Goal: Check status: Check status

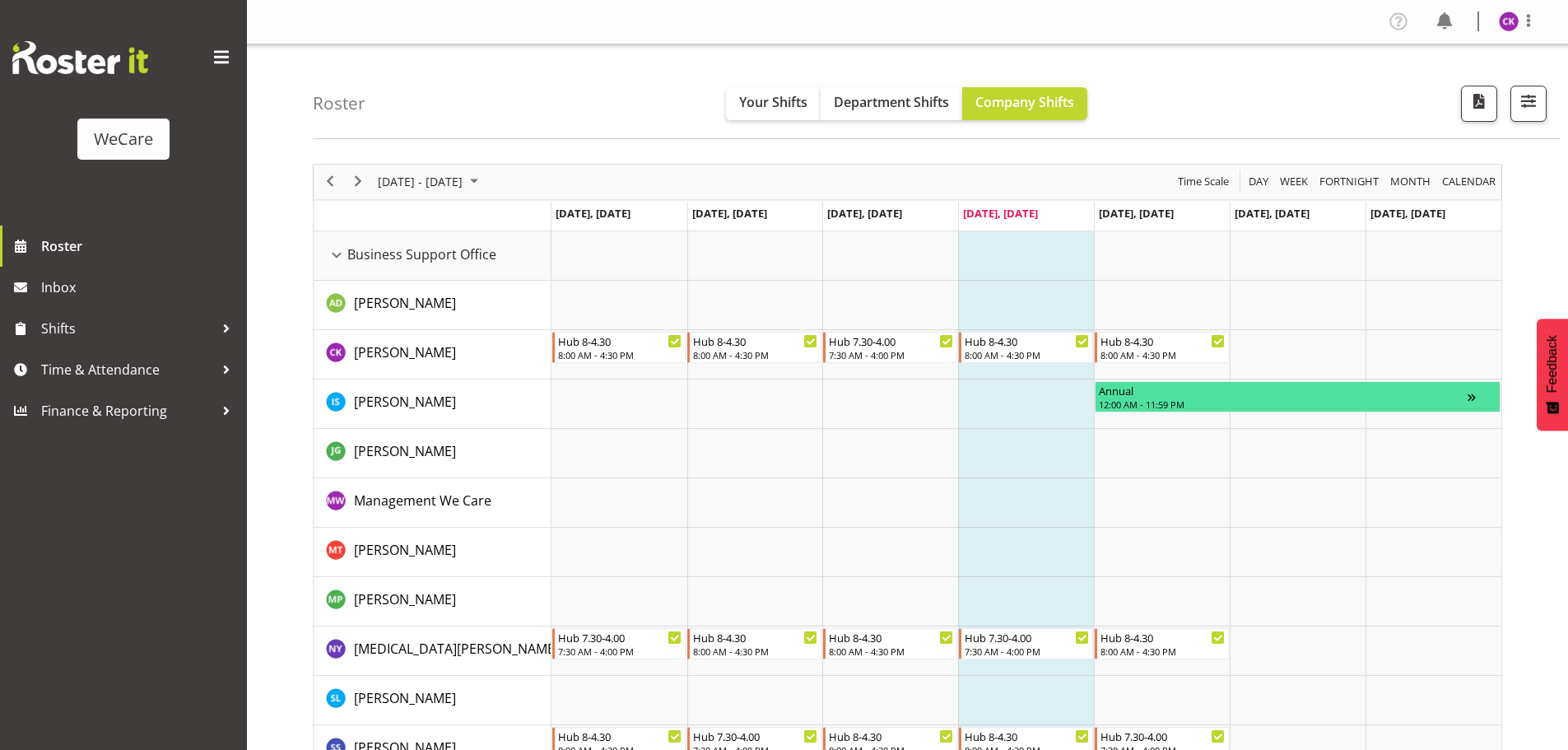
select select "location"
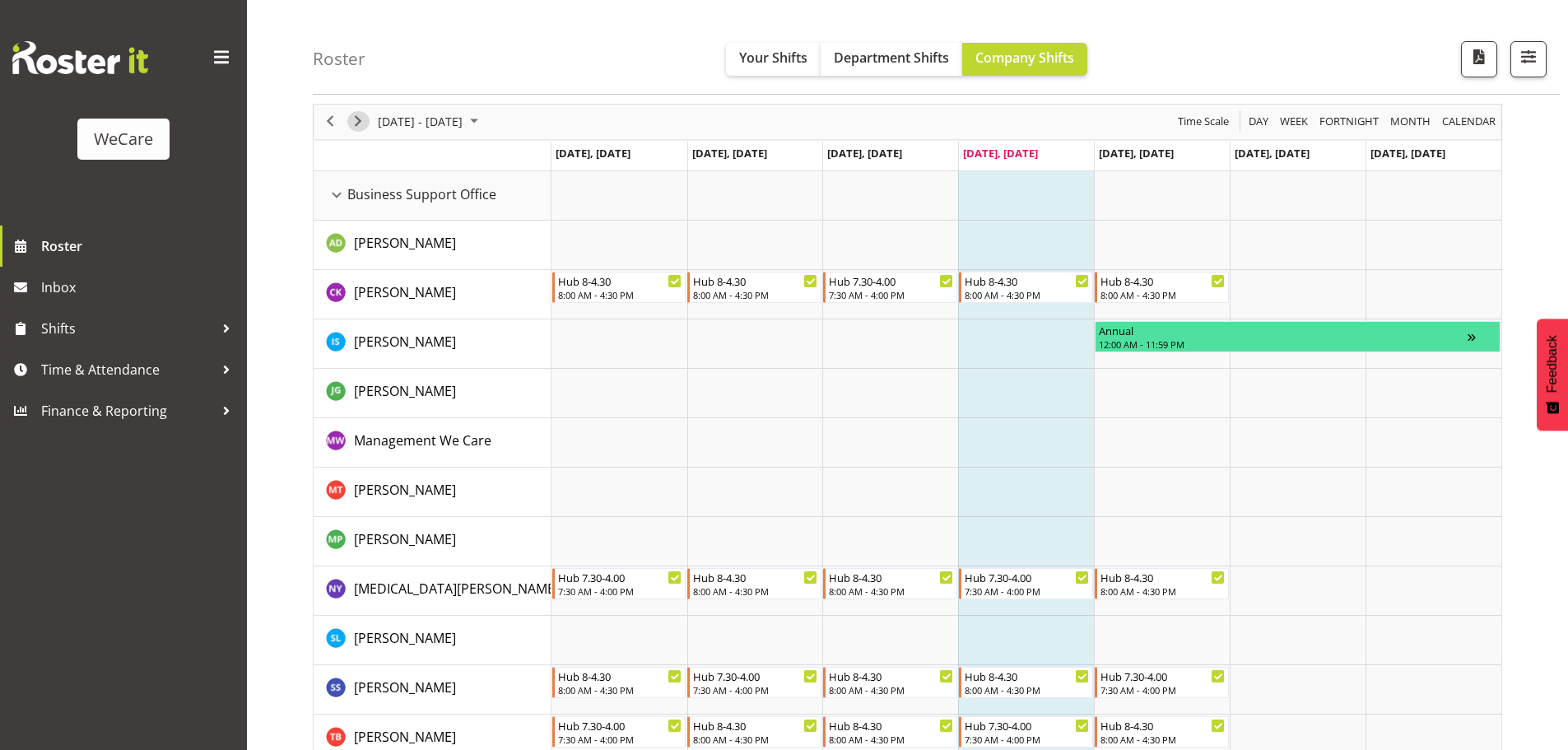
click at [366, 127] on span "Next" at bounding box center [359, 121] width 20 height 21
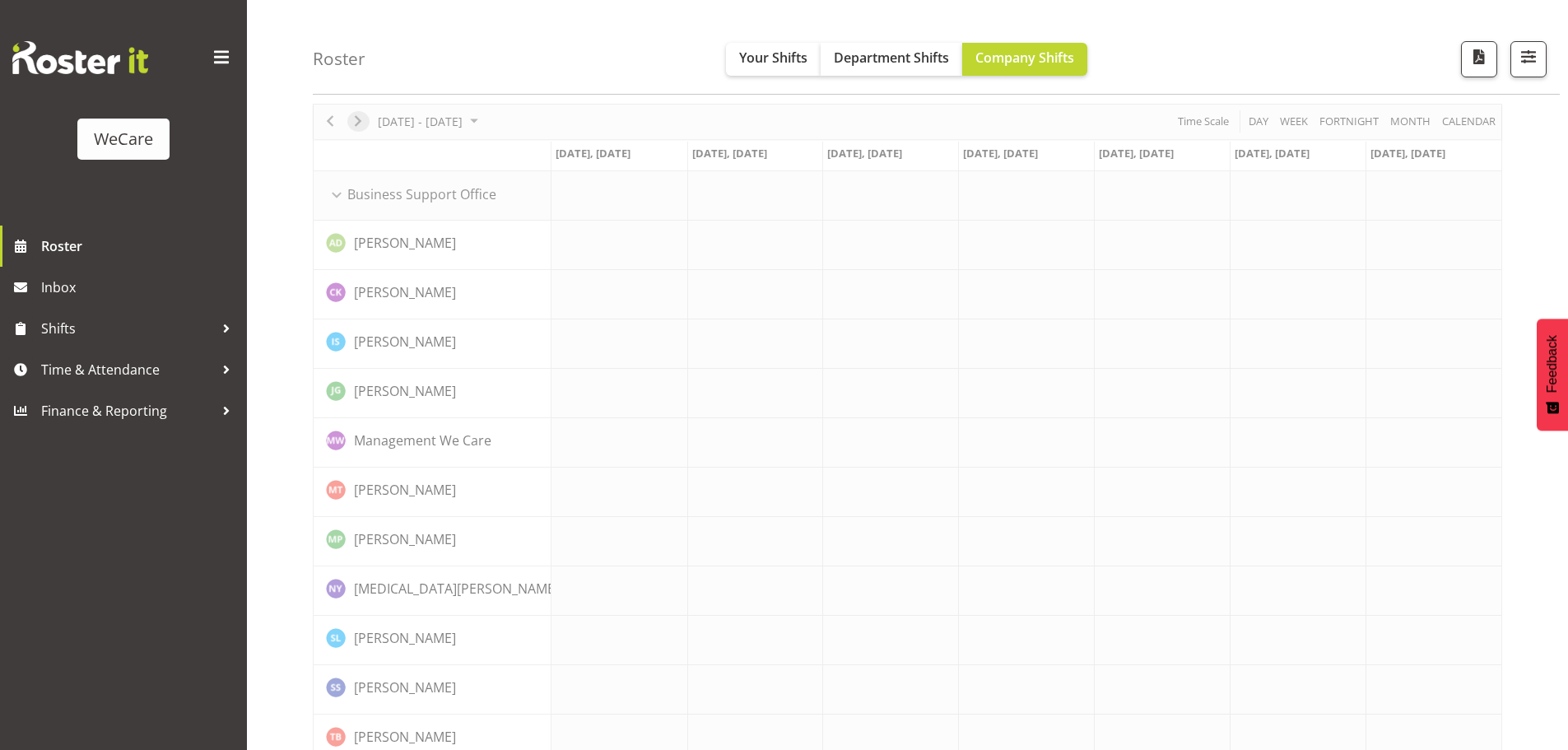
scroll to position [60, 0]
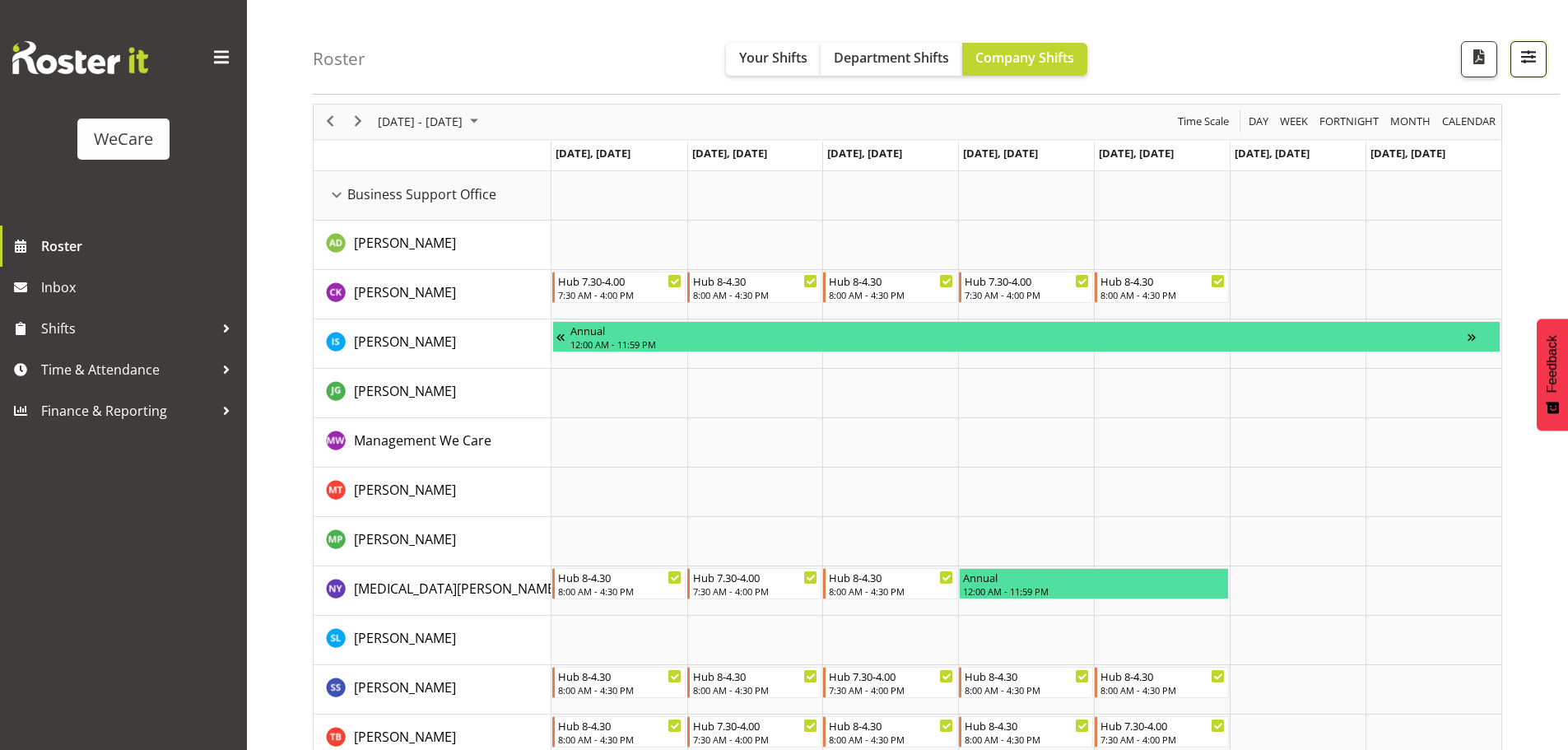
click at [1530, 55] on span "button" at bounding box center [1528, 57] width 21 height 21
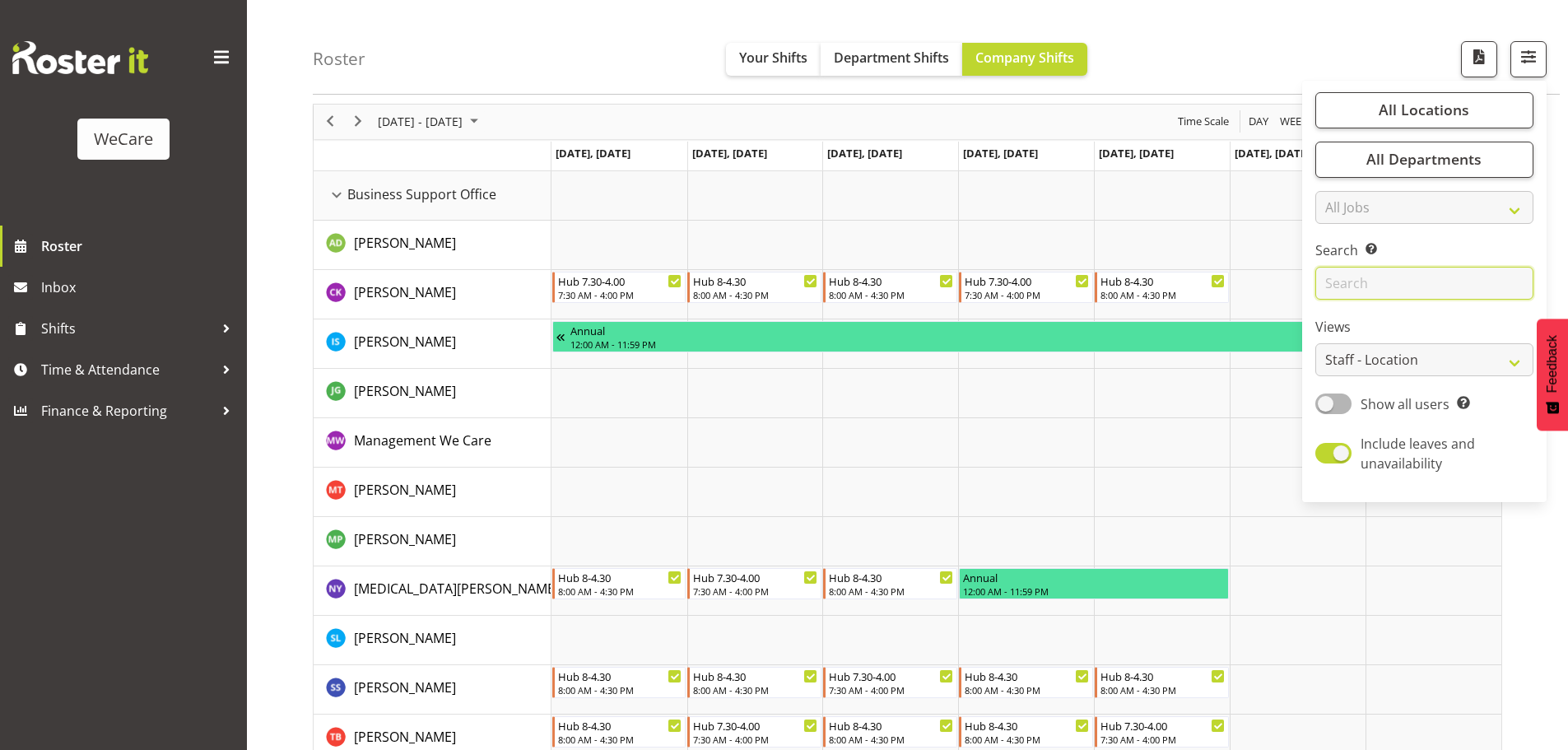
click at [1397, 293] on input "text" at bounding box center [1424, 284] width 218 height 33
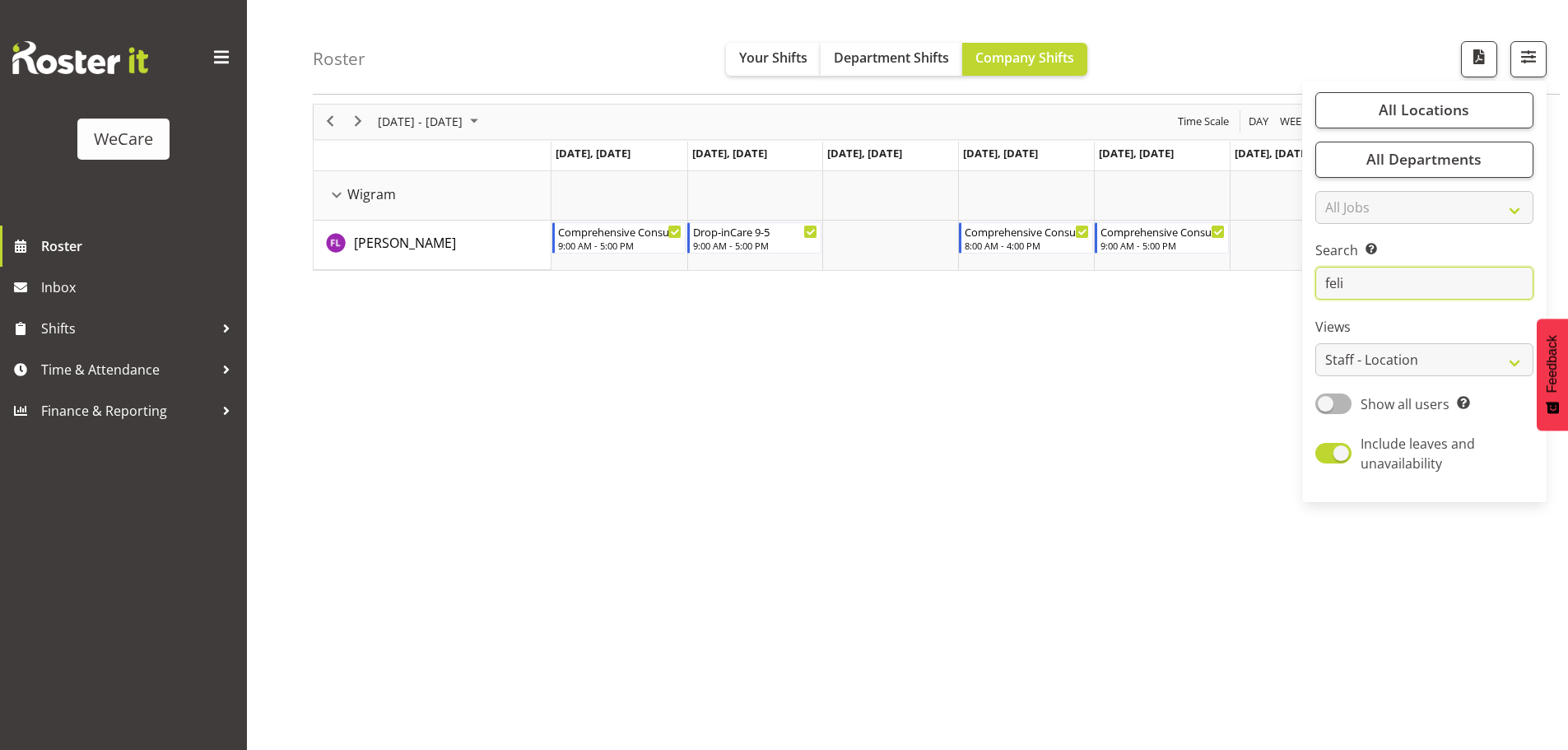
click at [1378, 277] on input "feli" at bounding box center [1424, 284] width 218 height 33
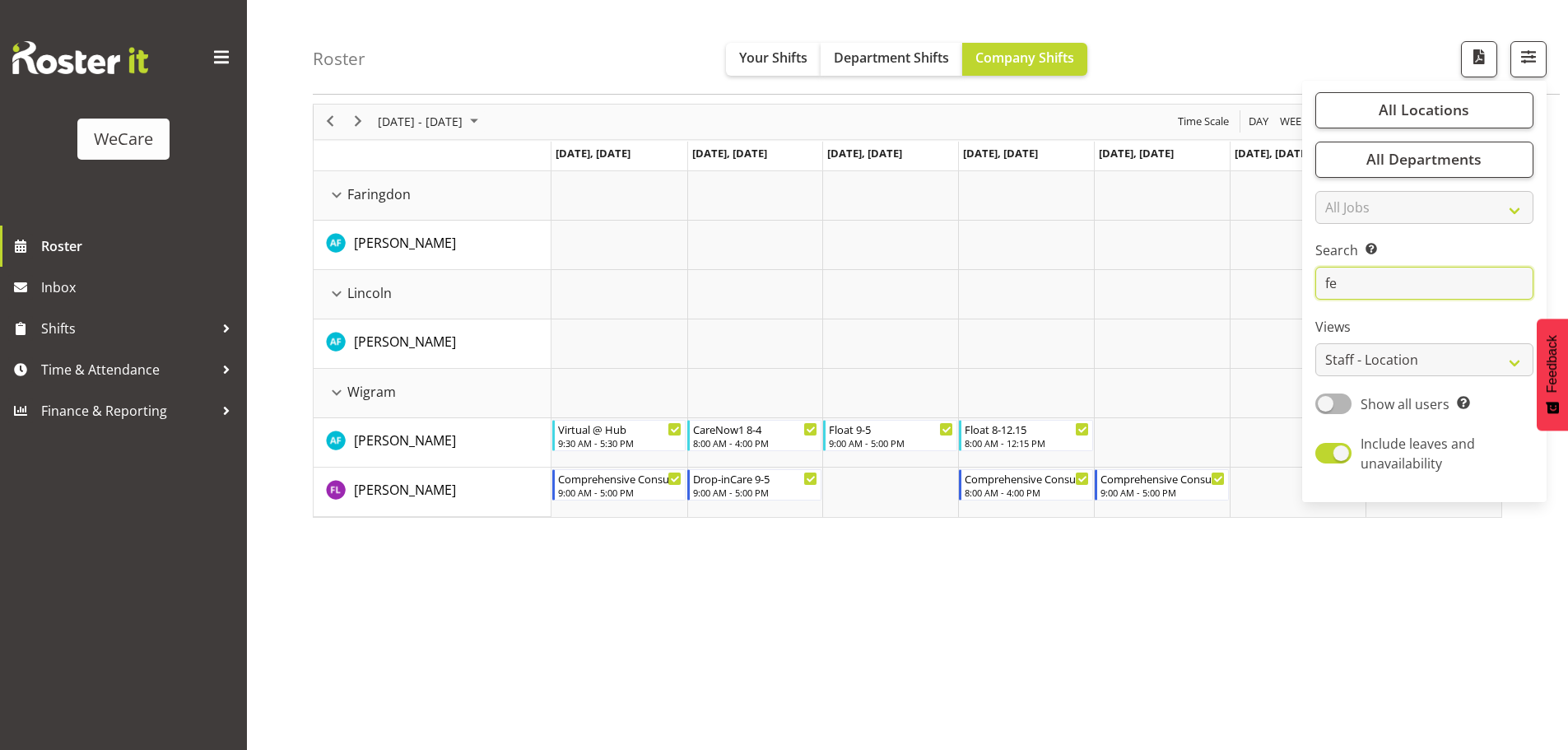
type input "f"
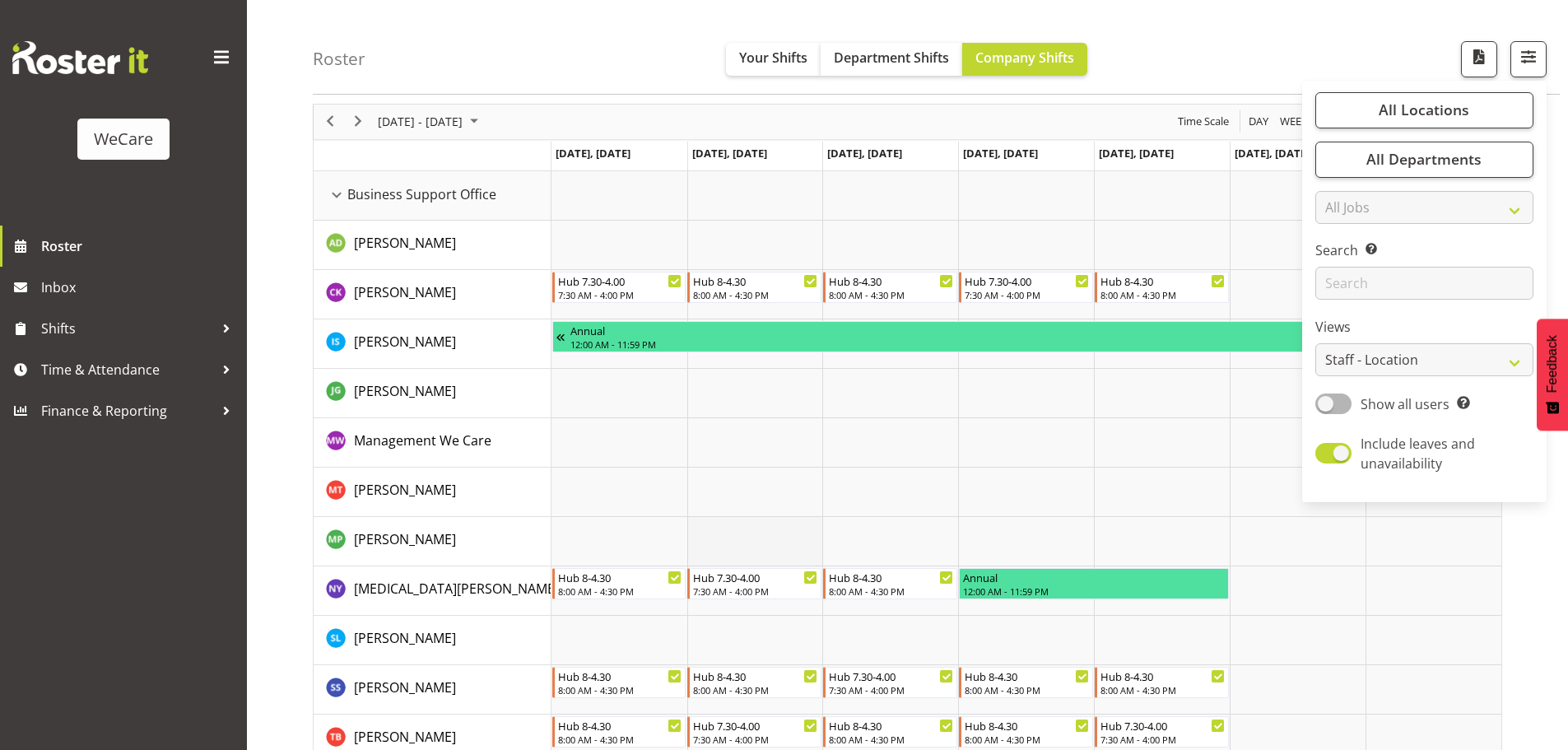
click at [815, 535] on td "Timeline Week of August 28, 2025" at bounding box center [755, 541] width 136 height 49
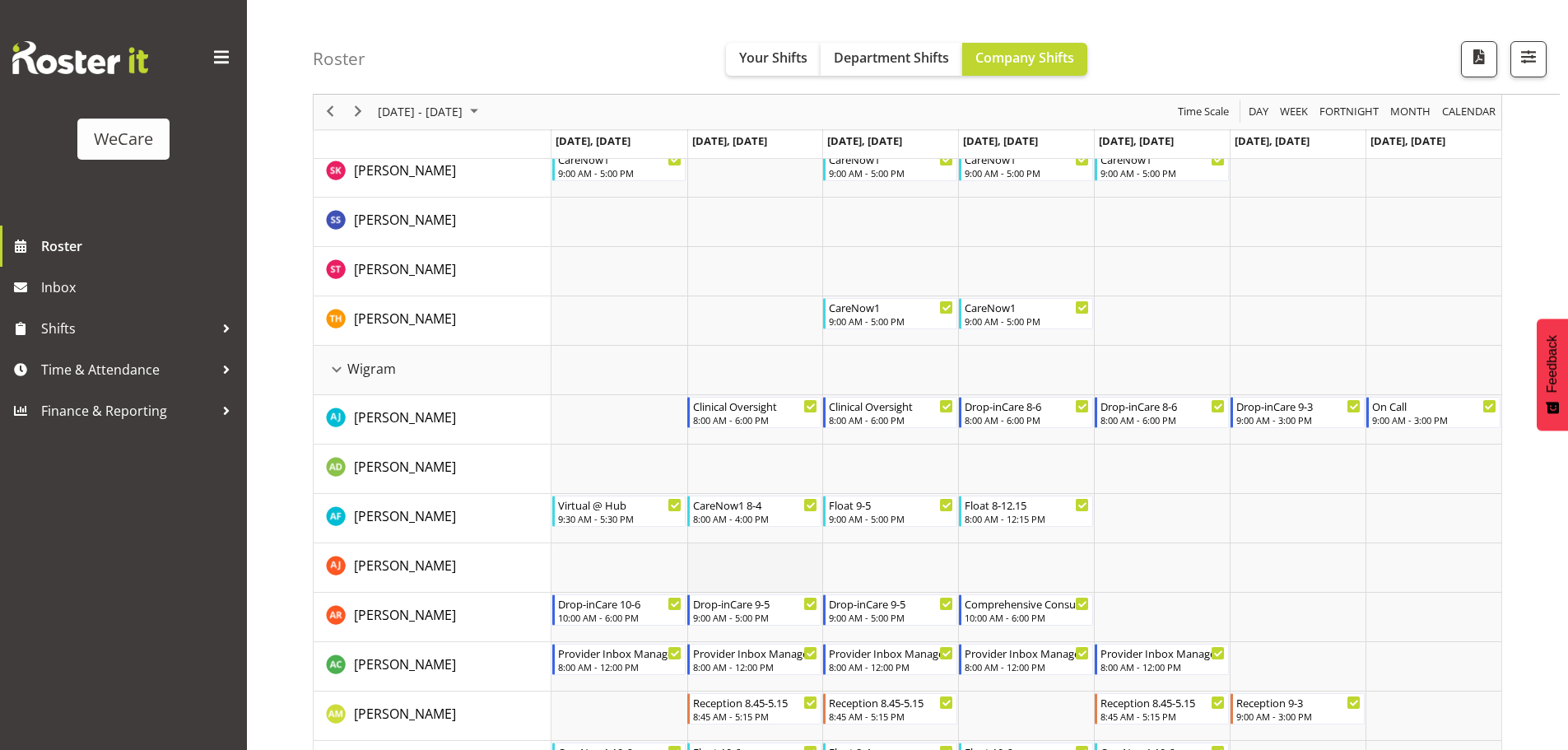
scroll to position [4339, 0]
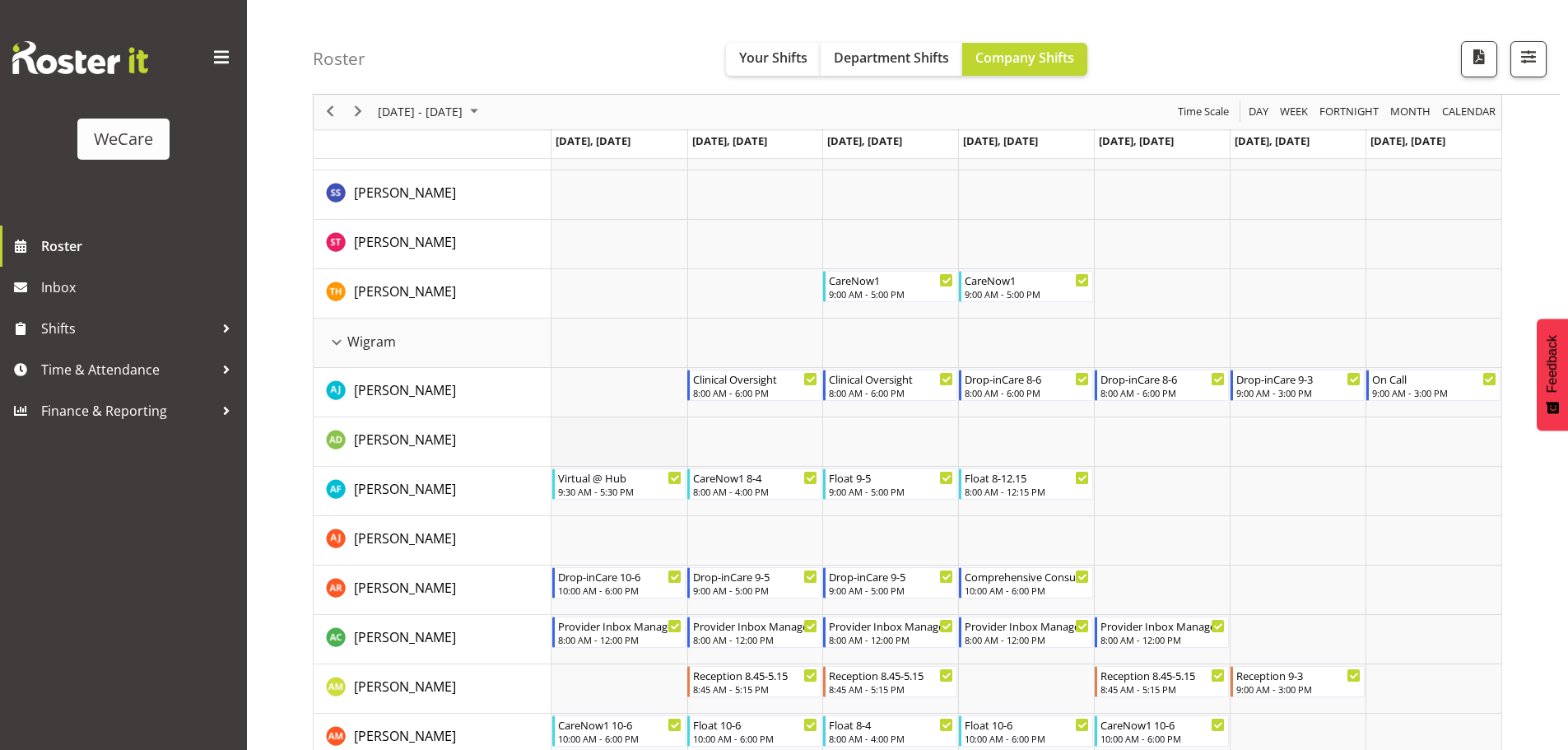
click at [625, 421] on td "Timeline Week of August 28, 2025" at bounding box center [619, 442] width 136 height 49
click at [353, 116] on span "Next" at bounding box center [359, 112] width 20 height 21
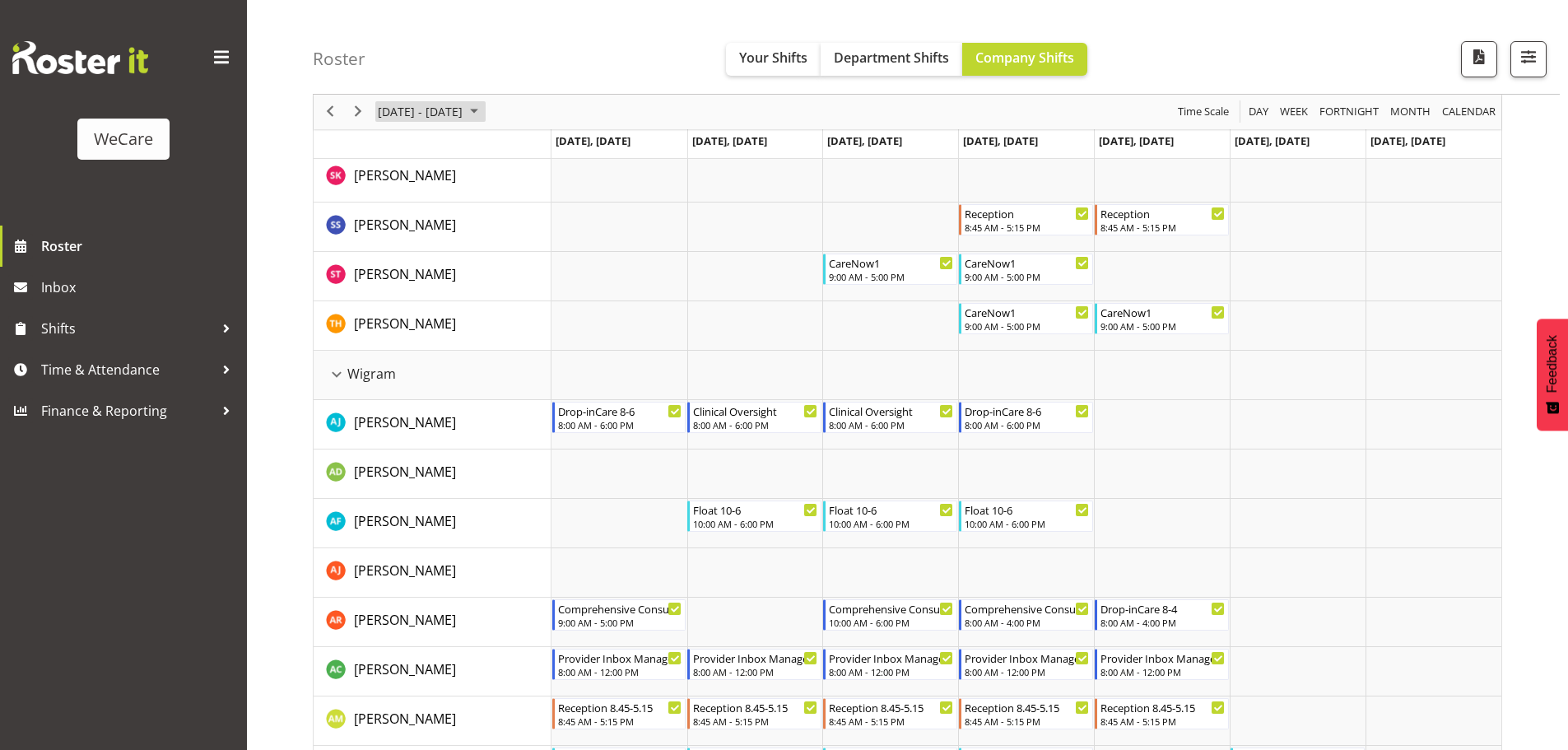
click at [455, 108] on span "[DATE] - [DATE]" at bounding box center [420, 112] width 89 height 21
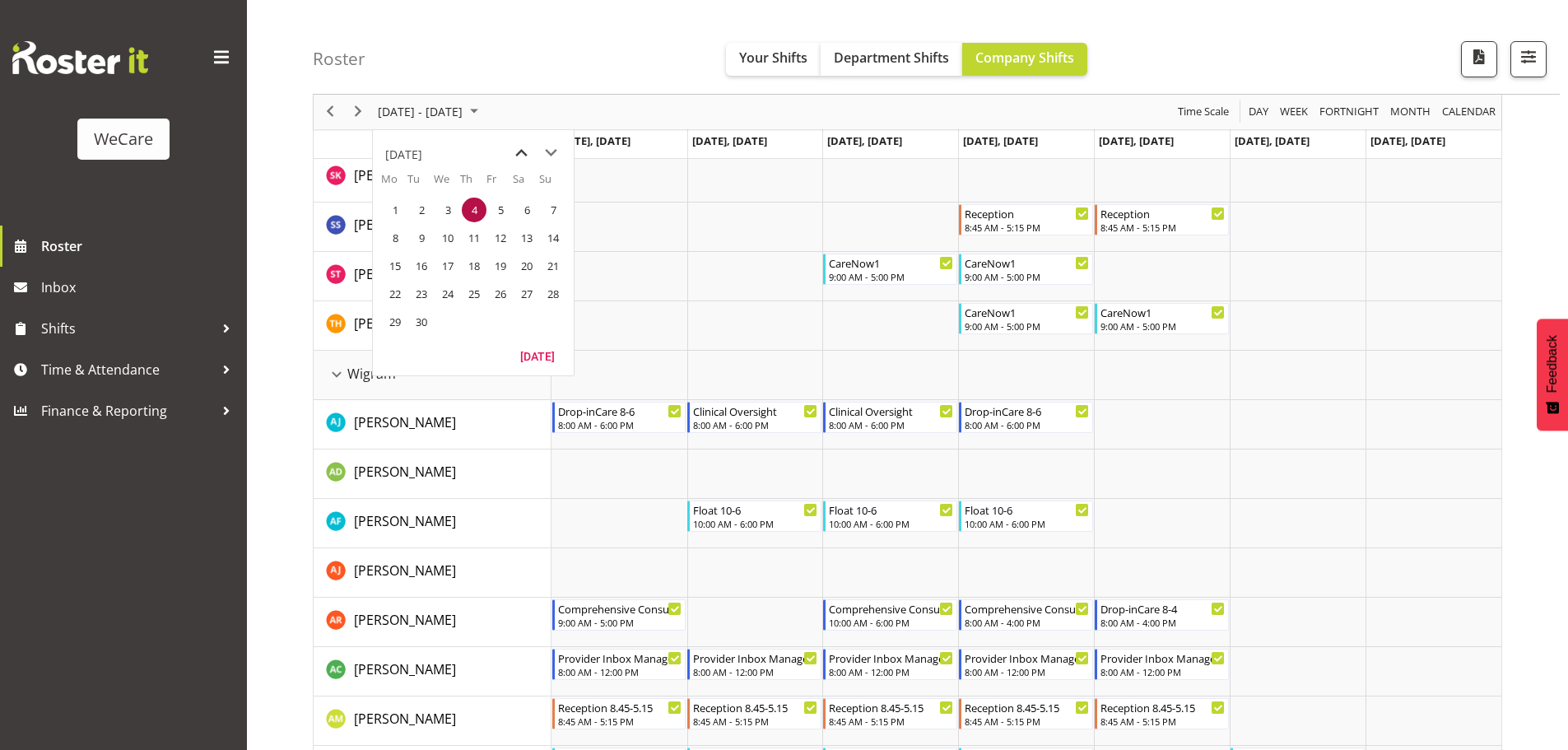
click at [518, 147] on span "previous month" at bounding box center [522, 153] width 29 height 29
click at [477, 296] on span "21" at bounding box center [474, 293] width 25 height 25
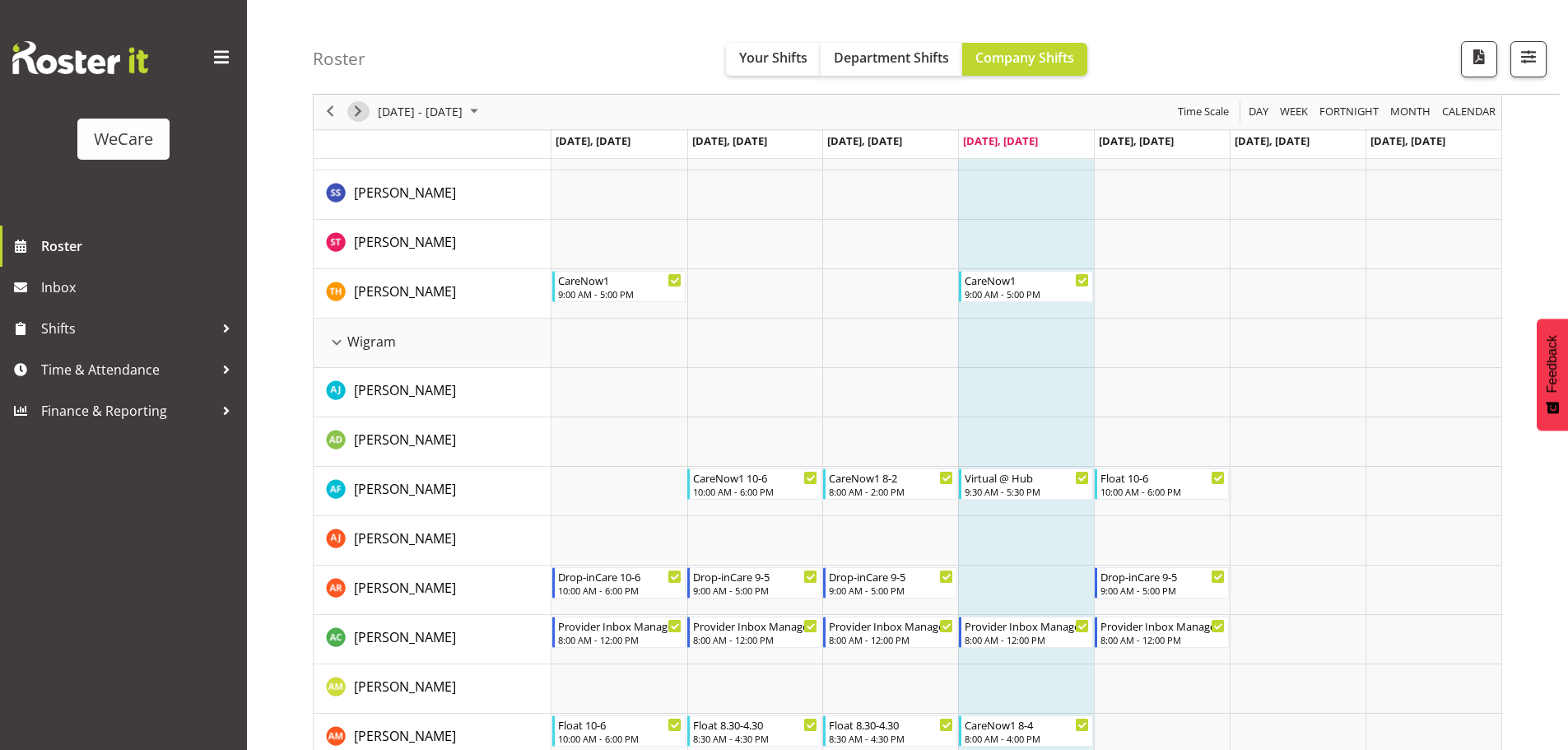
click at [446, 108] on span "[DATE] - [DATE]" at bounding box center [420, 112] width 89 height 21
click at [477, 291] on span "21" at bounding box center [474, 293] width 25 height 25
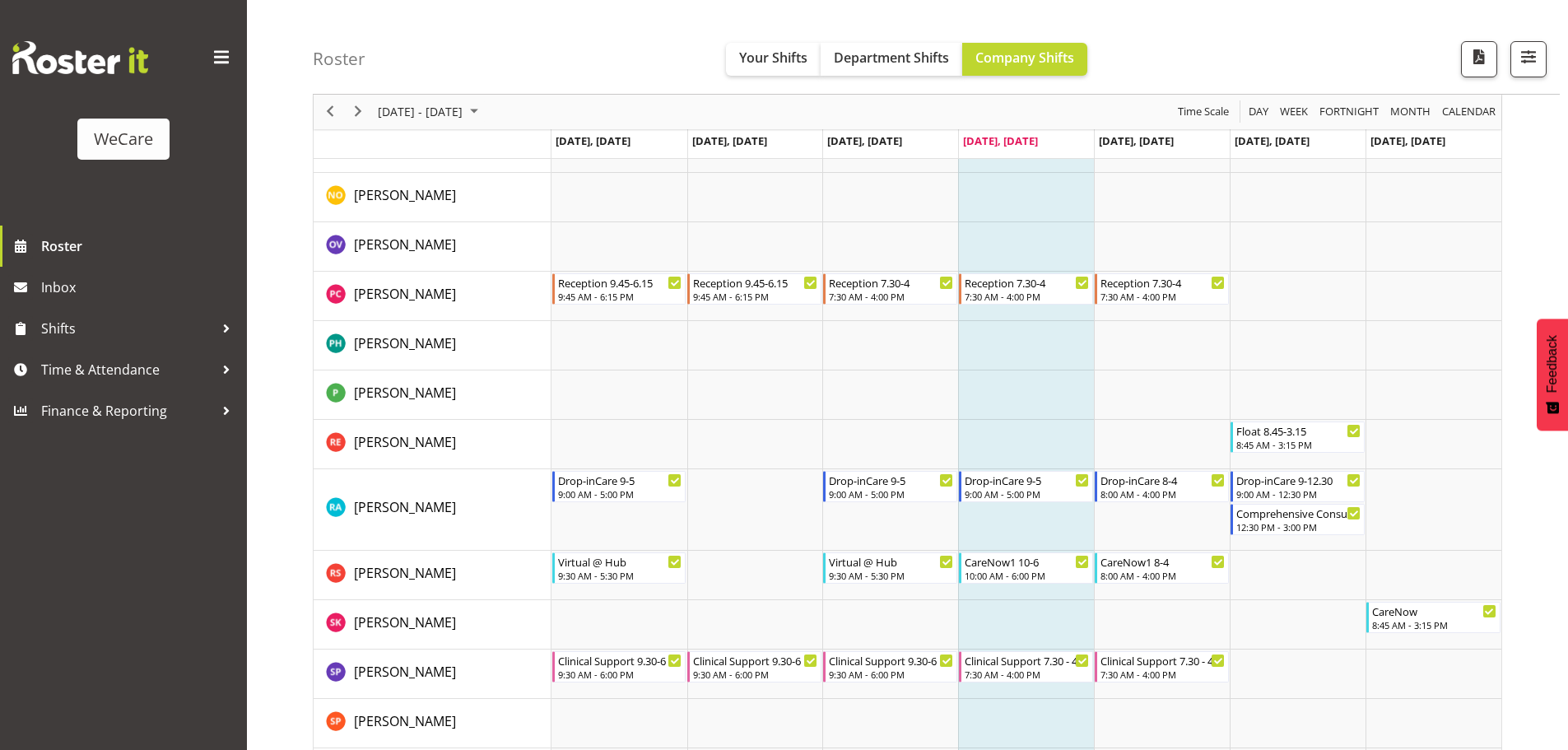
scroll to position [6701, 0]
